Goal: Find specific page/section: Find specific page/section

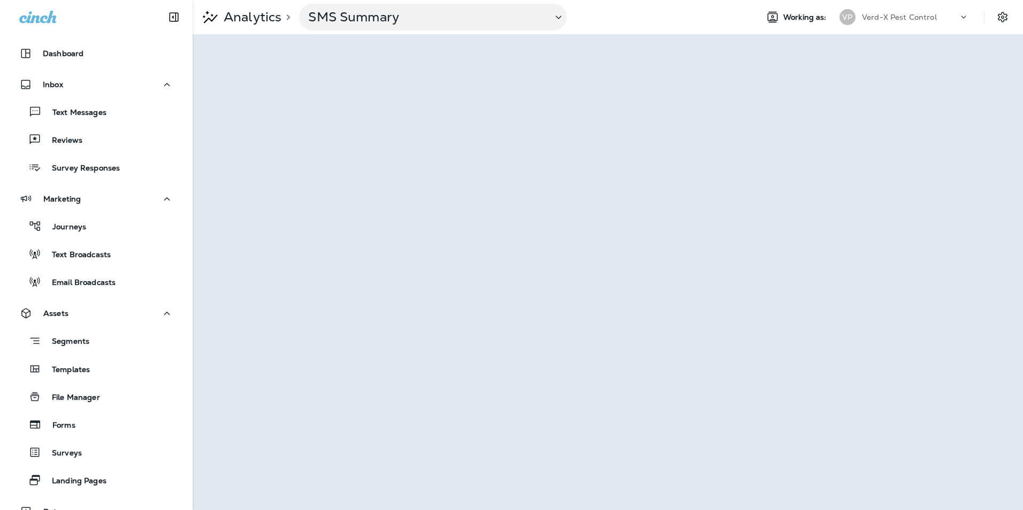
scroll to position [197, 0]
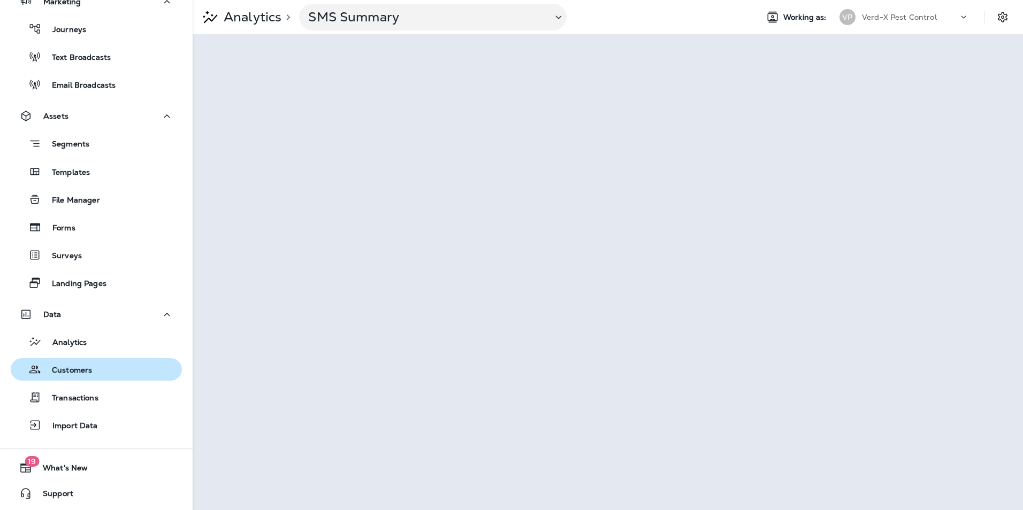
click at [73, 376] on p "Customers" at bounding box center [66, 371] width 51 height 10
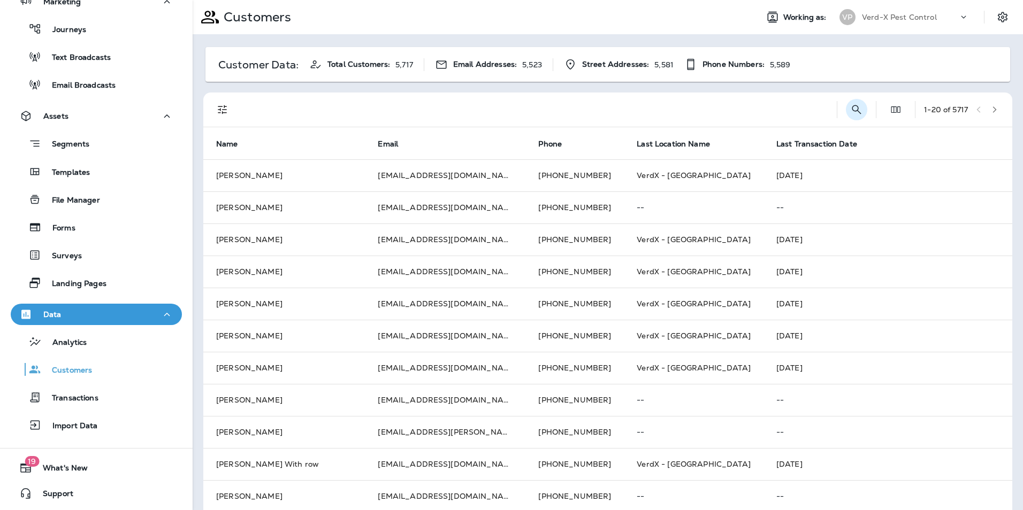
click at [850, 104] on icon "Search Customers" at bounding box center [856, 109] width 13 height 13
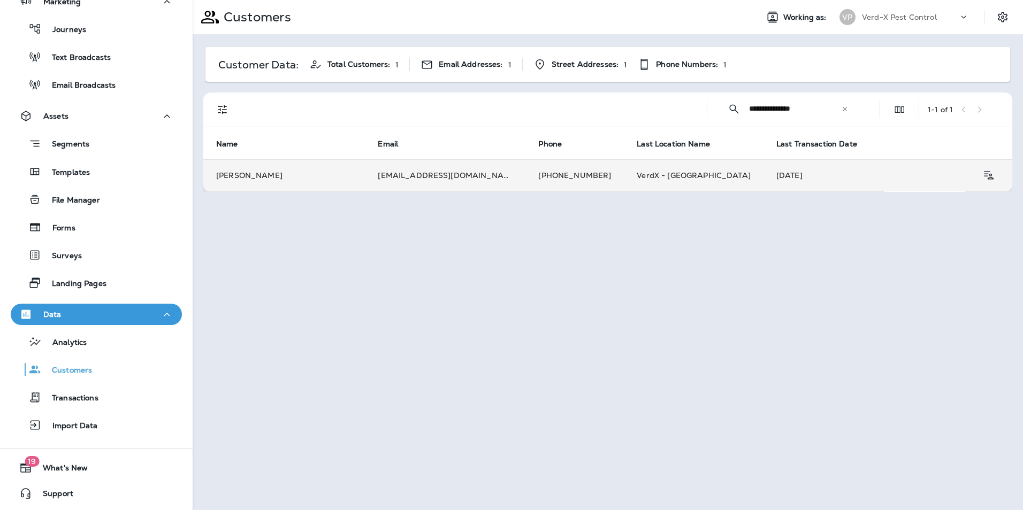
type input "**********"
click at [491, 175] on td "[EMAIL_ADDRESS][DOMAIN_NAME]" at bounding box center [445, 175] width 160 height 32
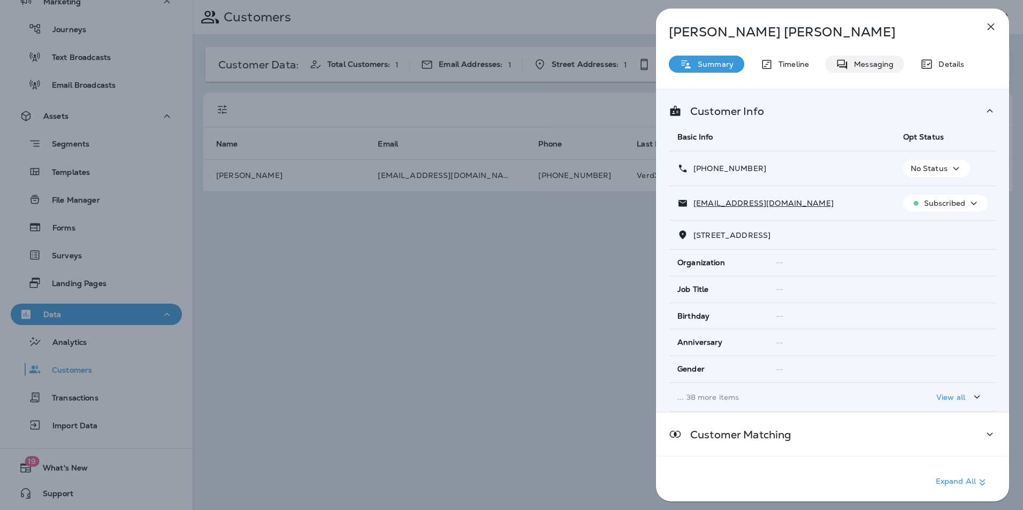
click at [867, 68] on p "Messaging" at bounding box center [870, 64] width 45 height 9
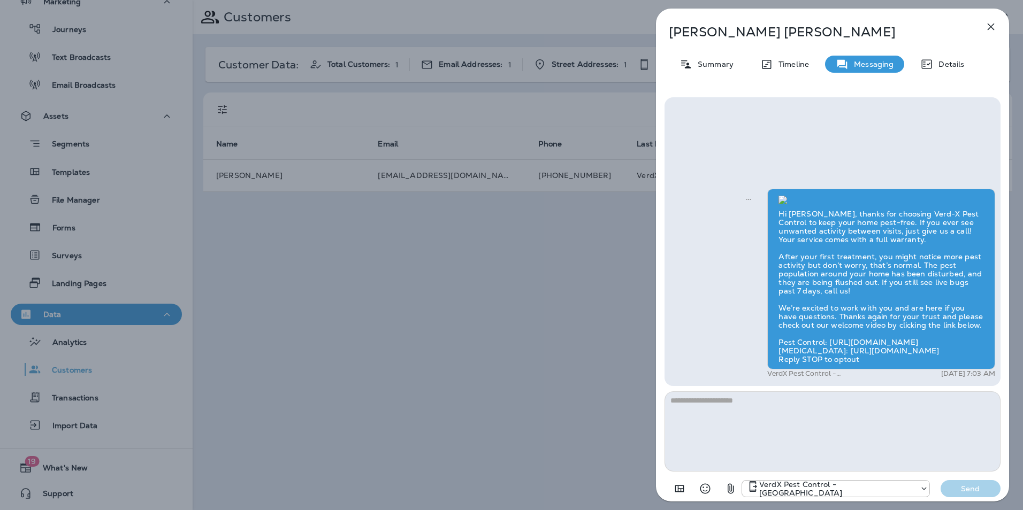
scroll to position [-260, 0]
click at [990, 28] on icon "button" at bounding box center [990, 27] width 7 height 7
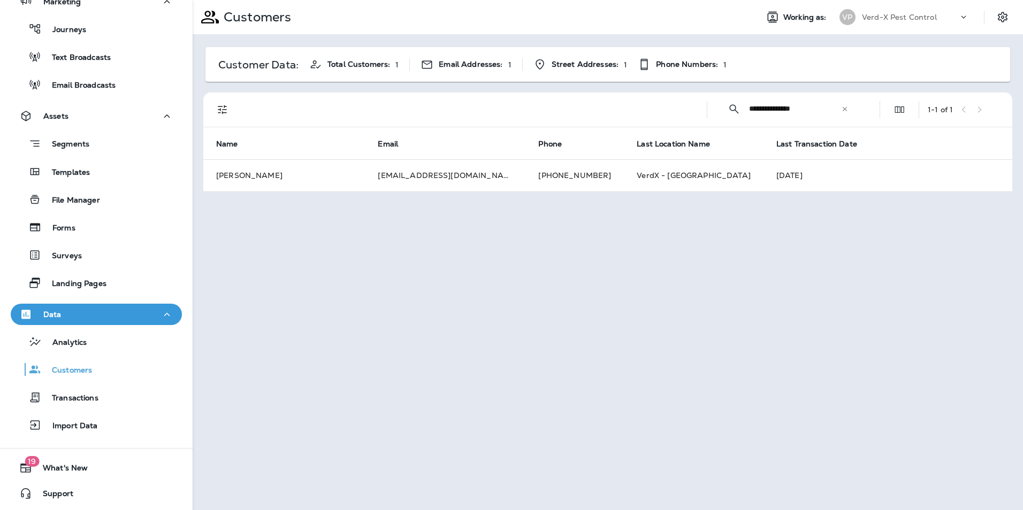
click at [847, 111] on icon at bounding box center [844, 108] width 7 height 7
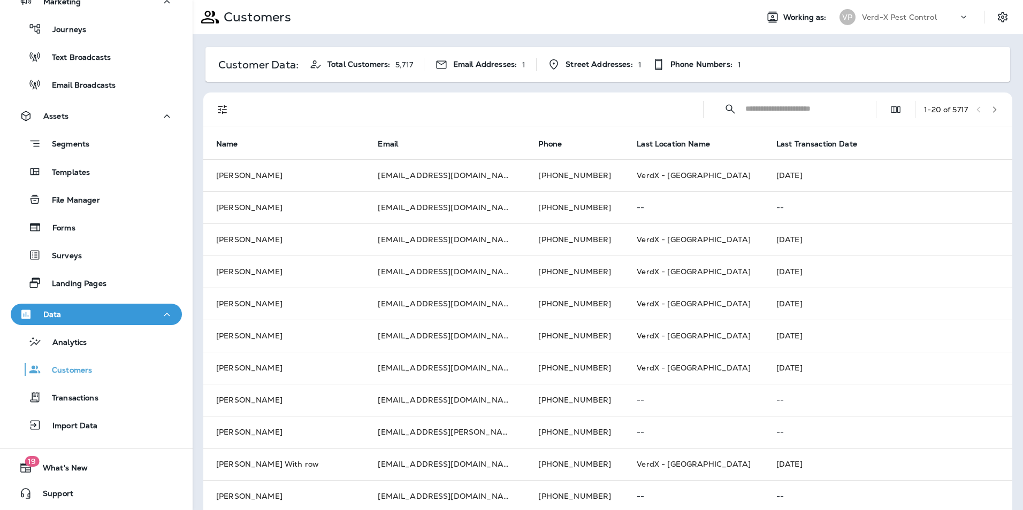
click at [765, 112] on input "text" at bounding box center [800, 109] width 111 height 28
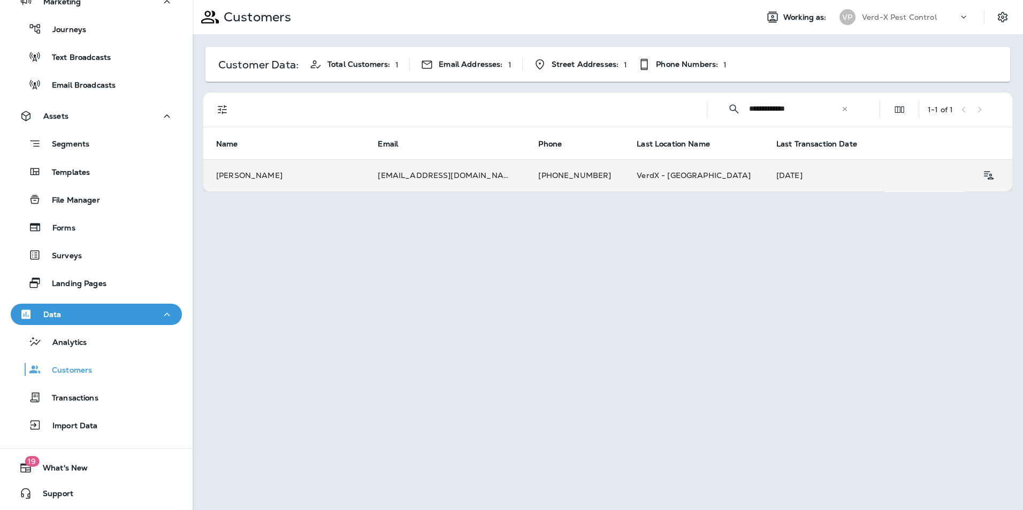
type input "**********"
click at [404, 177] on td "[EMAIL_ADDRESS][DOMAIN_NAME]" at bounding box center [445, 175] width 160 height 32
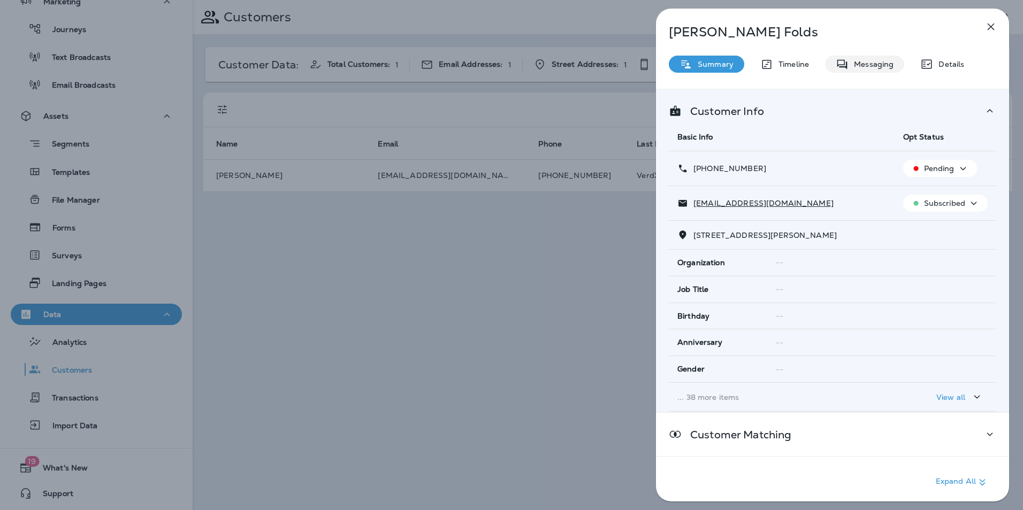
click at [861, 67] on p "Messaging" at bounding box center [870, 64] width 45 height 9
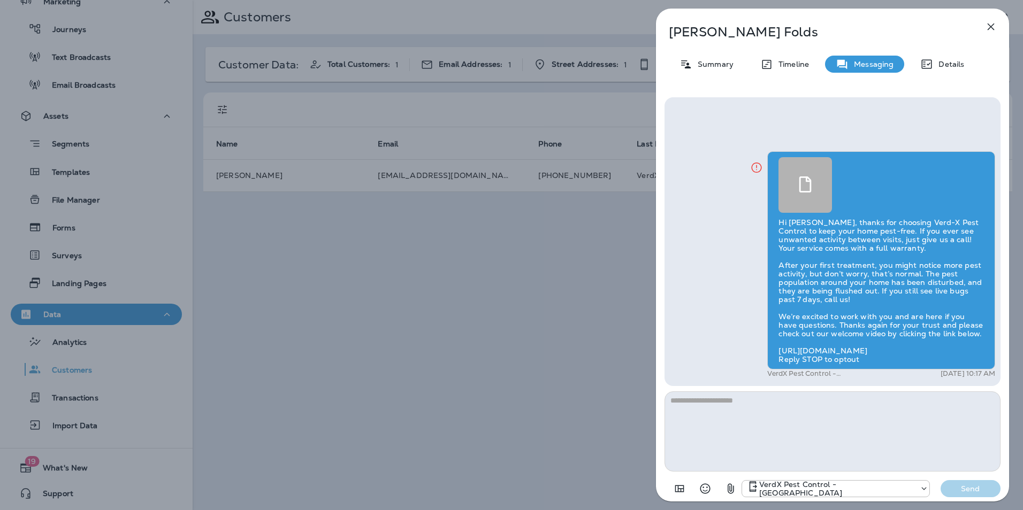
click at [994, 29] on icon "button" at bounding box center [990, 26] width 13 height 13
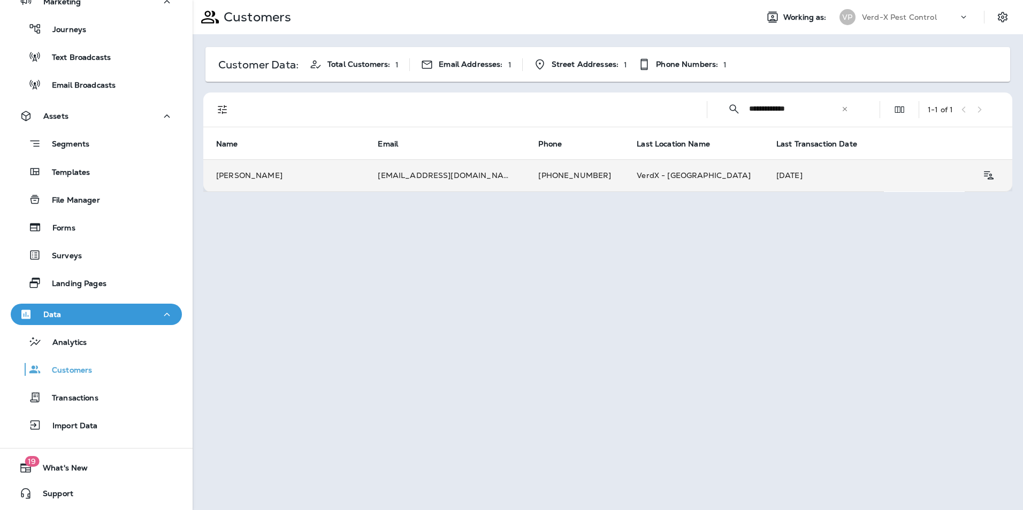
click at [260, 180] on td "[PERSON_NAME]" at bounding box center [284, 175] width 162 height 32
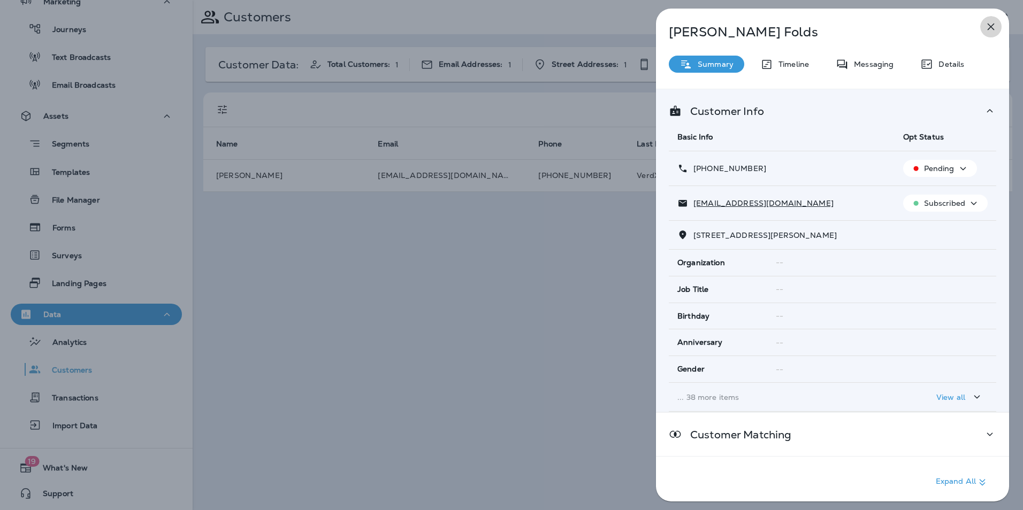
click at [995, 27] on icon "button" at bounding box center [990, 26] width 13 height 13
